Goal: Contribute content: Add original content to the website for others to see

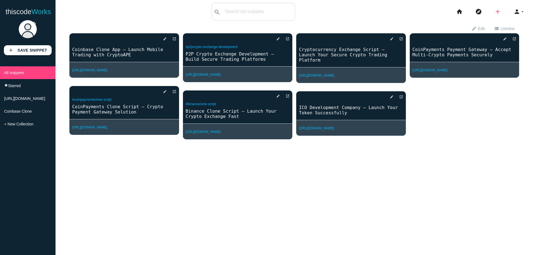
click at [494, 12] on icon "add" at bounding box center [497, 12] width 7 height 18
click at [508, 22] on link "link Link" at bounding box center [509, 24] width 39 height 14
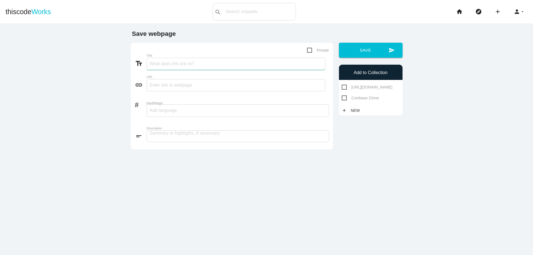
click at [163, 59] on input "Title" at bounding box center [236, 64] width 179 height 12
paste input "Bitfinex Clone Script – Build a Feature-Rich Crypto Exchange"
type input "Bitfinex Clone Script – Build a Feature-Rich Crypto Exchange"
click at [177, 89] on input "text" at bounding box center [236, 85] width 179 height 12
click at [170, 85] on input "text" at bounding box center [236, 85] width 179 height 12
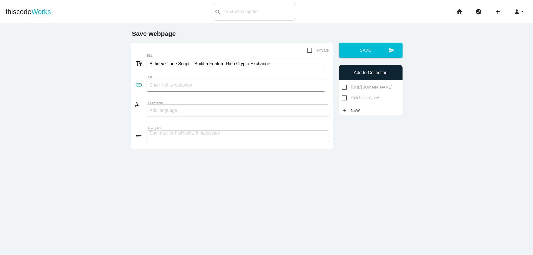
paste input "https://www.thecryptoape.com/bitfinex-clone-script"
type input "https://www.thecryptoape.com/bitfinex-clone-script"
click at [163, 108] on input "Hashtags" at bounding box center [166, 111] width 33 height 12
drag, startPoint x: 186, startPoint y: 64, endPoint x: 142, endPoint y: 65, distance: 43.6
click at [142, 65] on div "text_fields Title Bitfinex Clone Script – Build a Feature-Rich Crypto Exchange" at bounding box center [232, 65] width 194 height 14
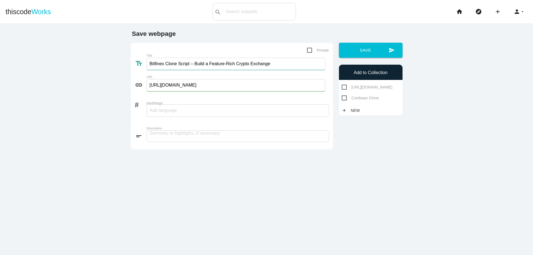
click at [202, 63] on input "Bitfinex Clone Script – Build a Feature-Rich Crypto Exchange" at bounding box center [236, 64] width 179 height 12
drag, startPoint x: 186, startPoint y: 65, endPoint x: 132, endPoint y: 65, distance: 54.7
click at [132, 65] on div "Private text_fields Title Bitfinex Clone Script – Build a Feature-Rich Crypto E…" at bounding box center [232, 96] width 202 height 107
click at [161, 110] on input "Hashtags" at bounding box center [166, 111] width 33 height 12
paste input "Bitfinex Clone Script"
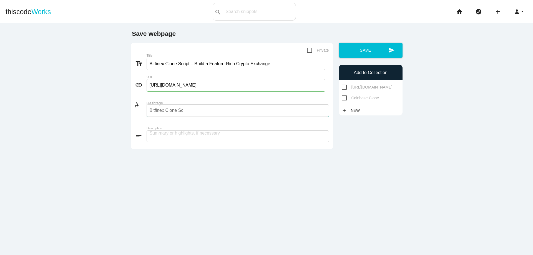
scroll to position [0, 6]
type input "Bitfinex Clone Script"
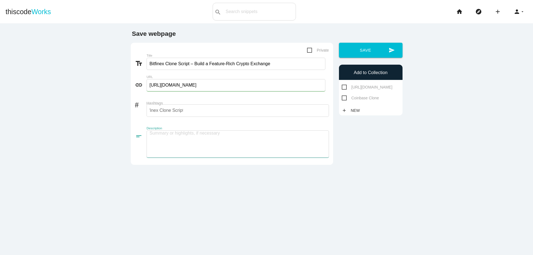
click at [147, 138] on textarea at bounding box center [238, 143] width 182 height 27
click at [162, 135] on textarea at bounding box center [238, 143] width 182 height 27
paste textarea "A Bitfinex Clone Script is a pre-built cryptocurrency exchange solution that al…"
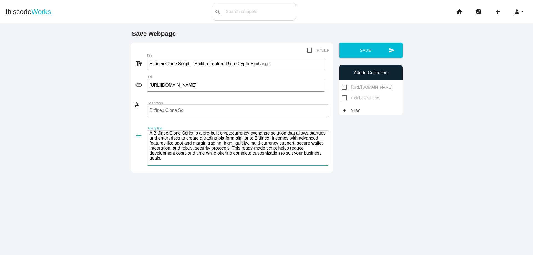
scroll to position [1, 0]
type textarea "A Bitfinex Clone Script is a pre-built cryptocurrency exchange solution that al…"
click at [346, 115] on link "add New" at bounding box center [352, 110] width 21 height 10
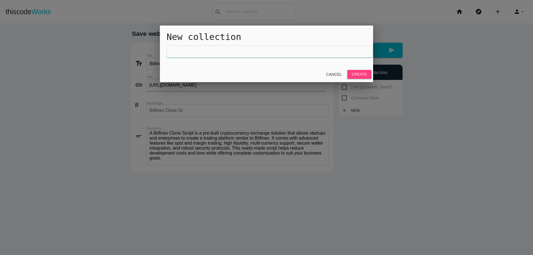
click at [239, 48] on input "text" at bounding box center [270, 52] width 206 height 12
paste input "Bitfinex Clone Script"
type input "Bitfinex Clone Script"
click at [363, 72] on link "Create" at bounding box center [359, 74] width 24 height 9
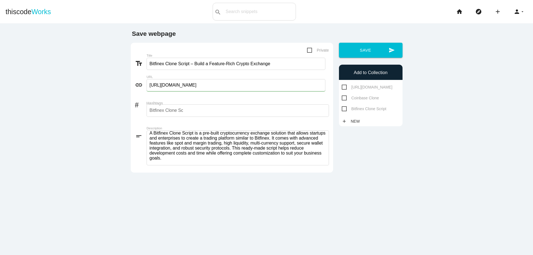
click at [342, 112] on span "Bitfinex Clone Script" at bounding box center [364, 108] width 45 height 7
click at [342, 109] on input "Bitfinex Clone Script" at bounding box center [344, 107] width 4 height 4
checkbox input "true"
click at [389, 50] on icon "send" at bounding box center [392, 50] width 6 height 15
